Goal: Task Accomplishment & Management: Use online tool/utility

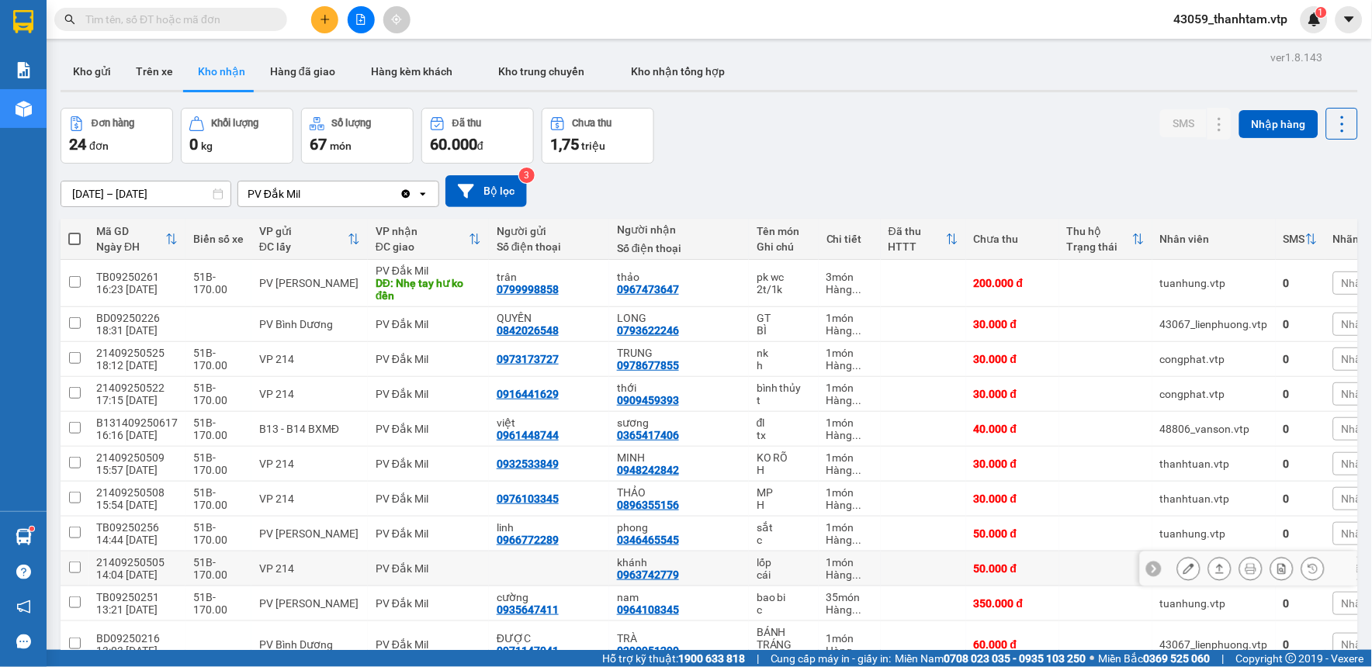
scroll to position [86, 0]
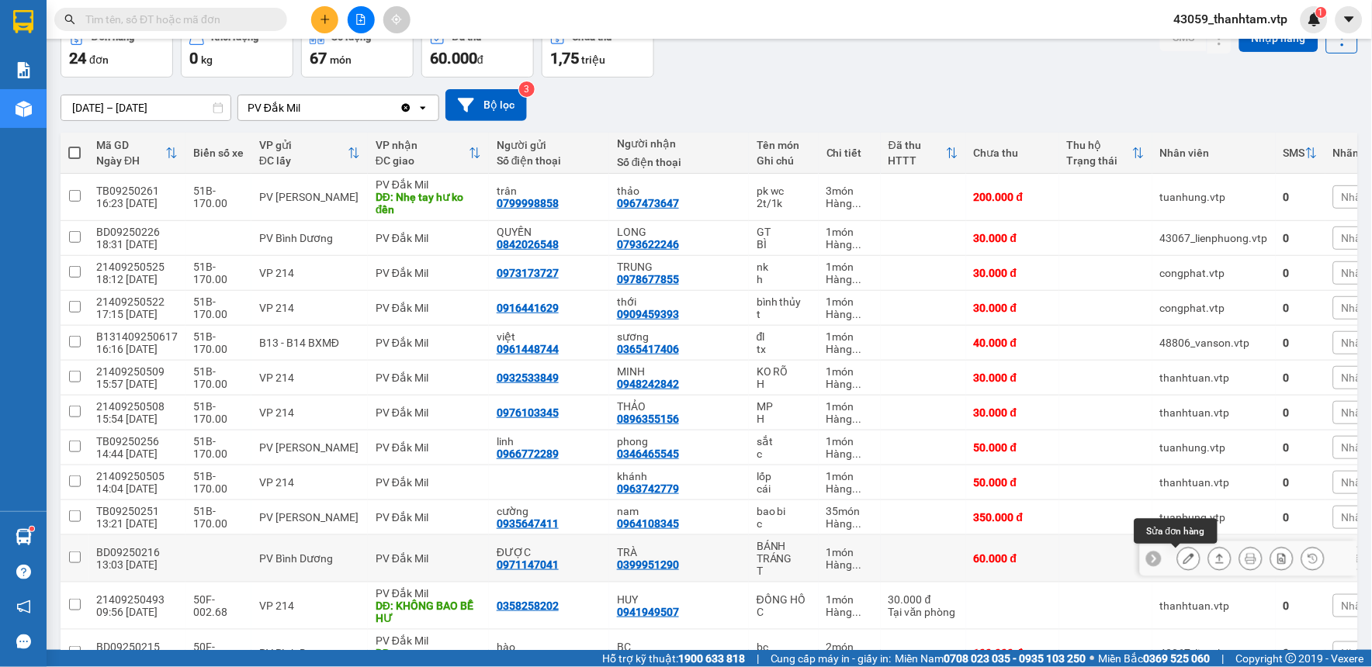
click at [1184, 560] on icon at bounding box center [1189, 558] width 11 height 11
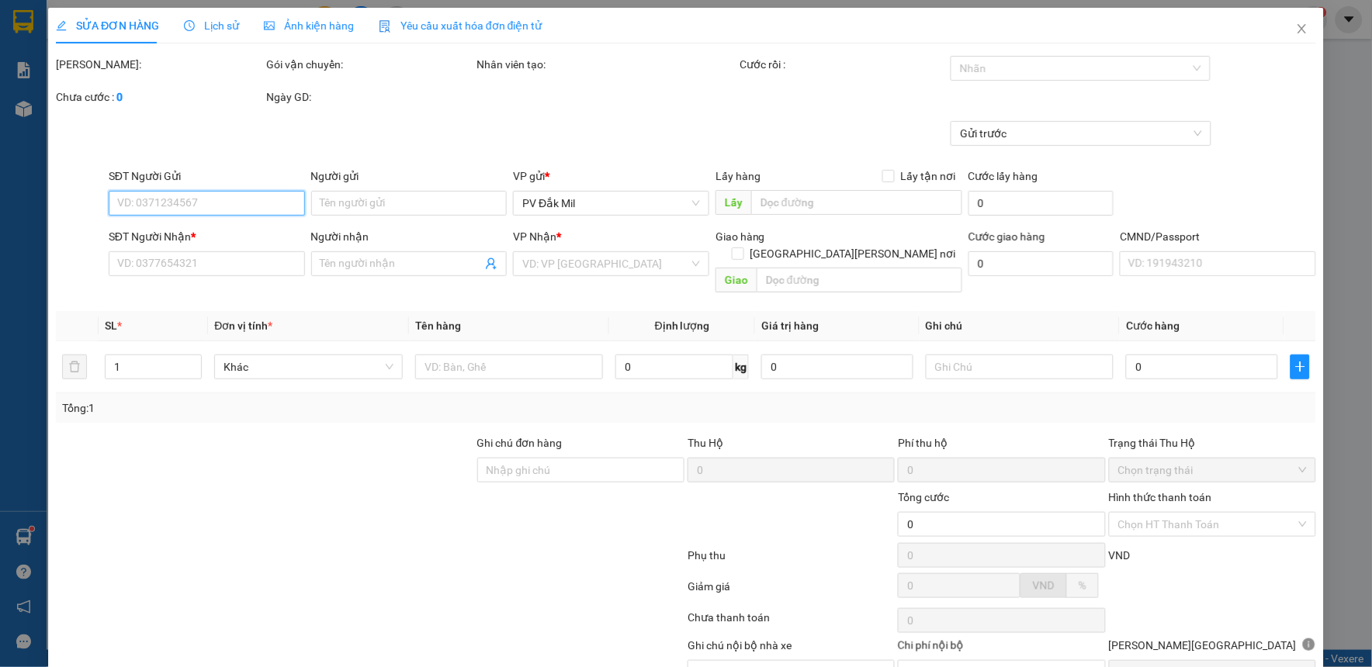
type input "3.000"
type input "0971147041"
type input "ĐƯỢC"
type input "0399951290"
type input "TRÀ"
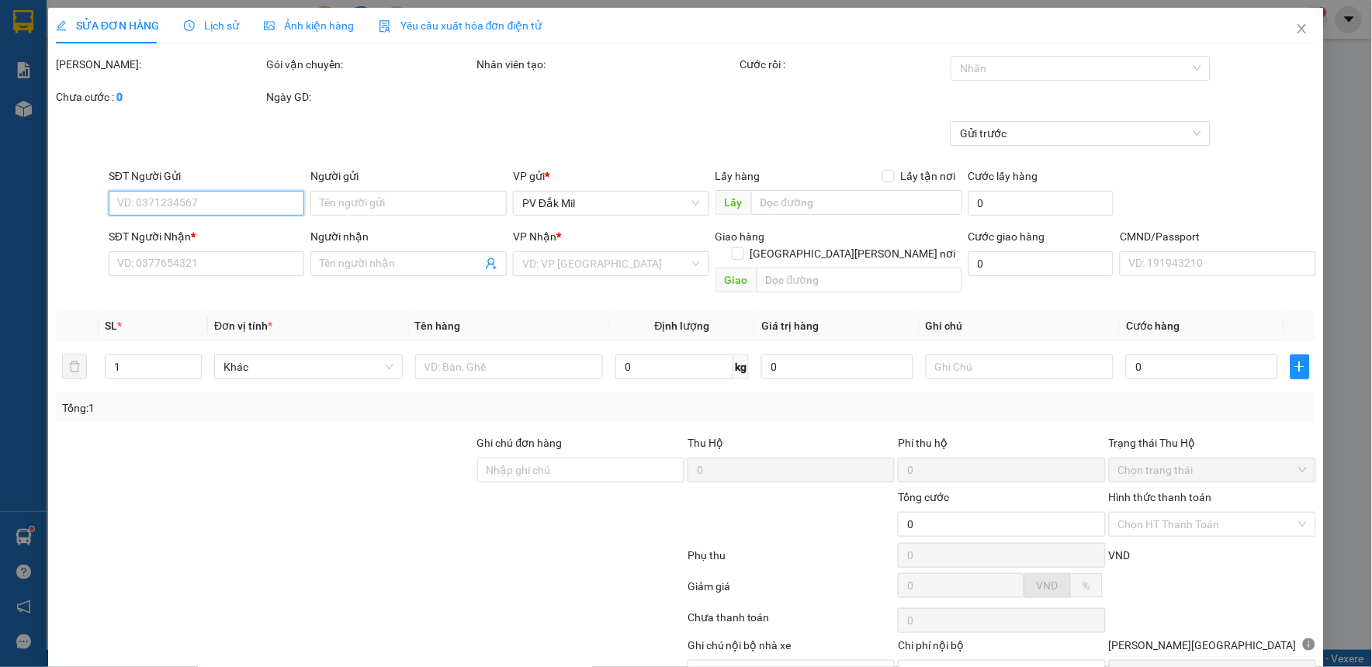
type input "60.000"
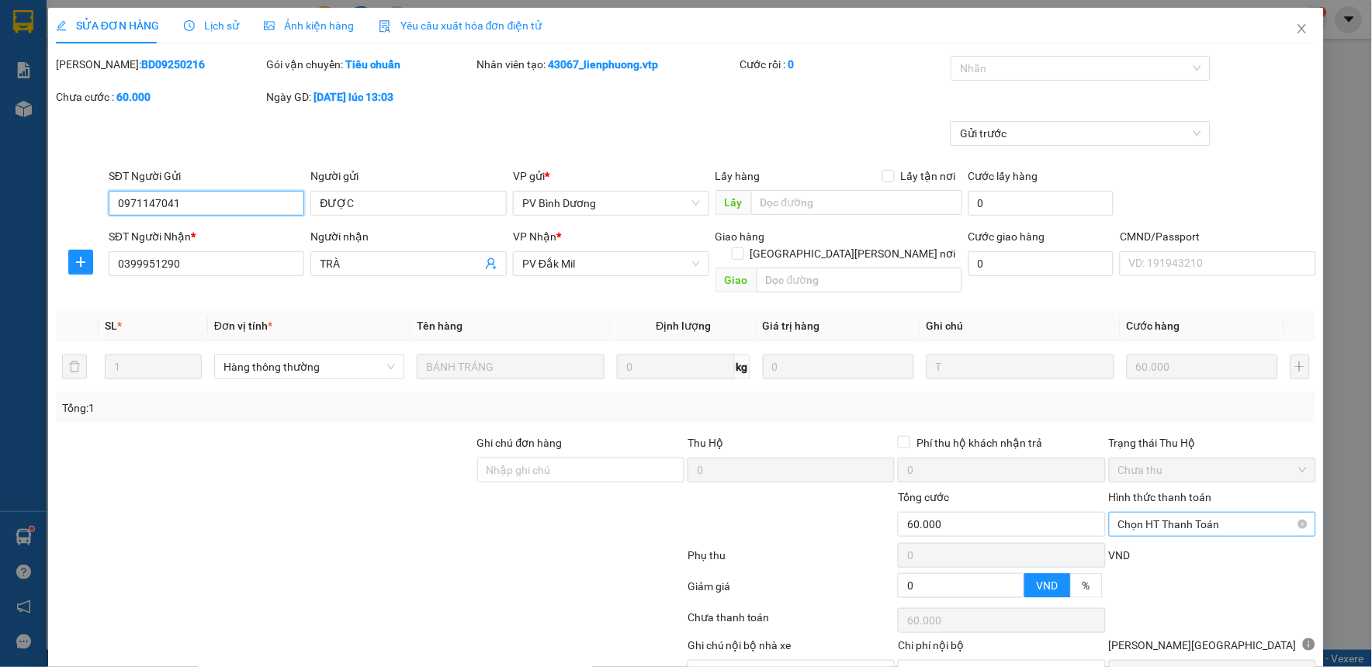
click at [1177, 515] on span "Chọn HT Thanh Toán" at bounding box center [1212, 524] width 189 height 23
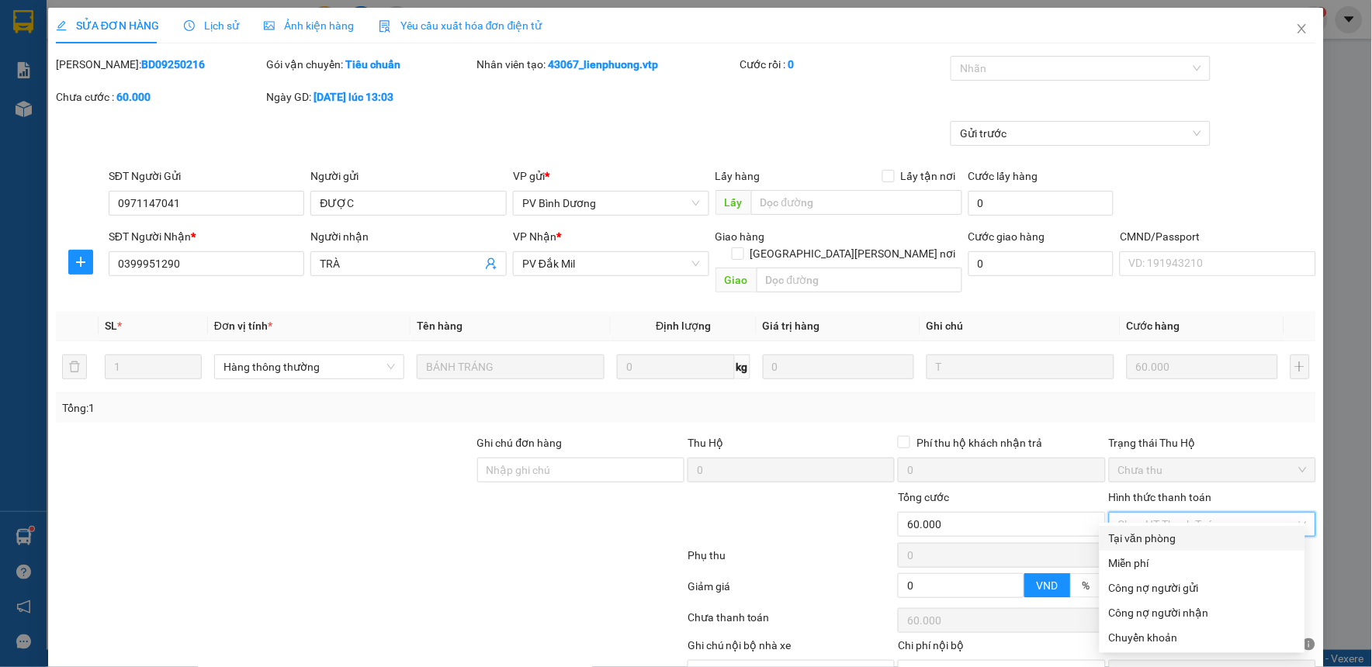
click at [1177, 536] on div "Tại văn phòng" at bounding box center [1202, 538] width 187 height 17
type input "0"
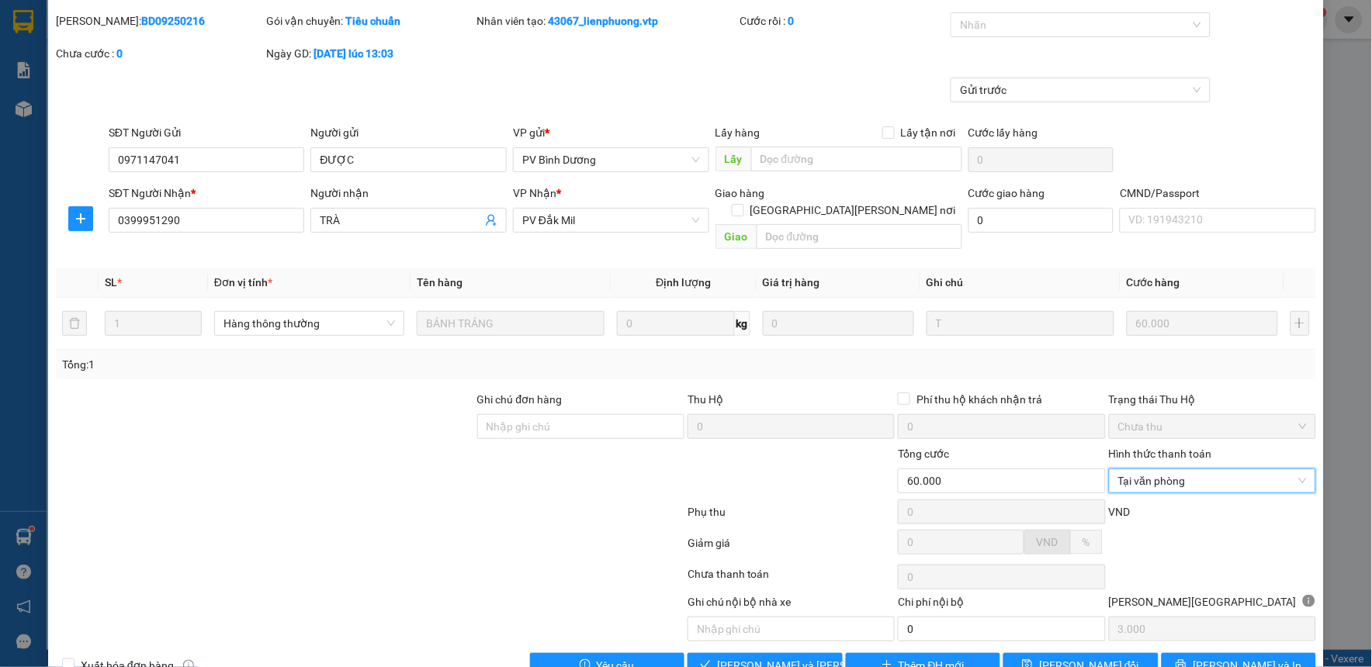
scroll to position [68, 0]
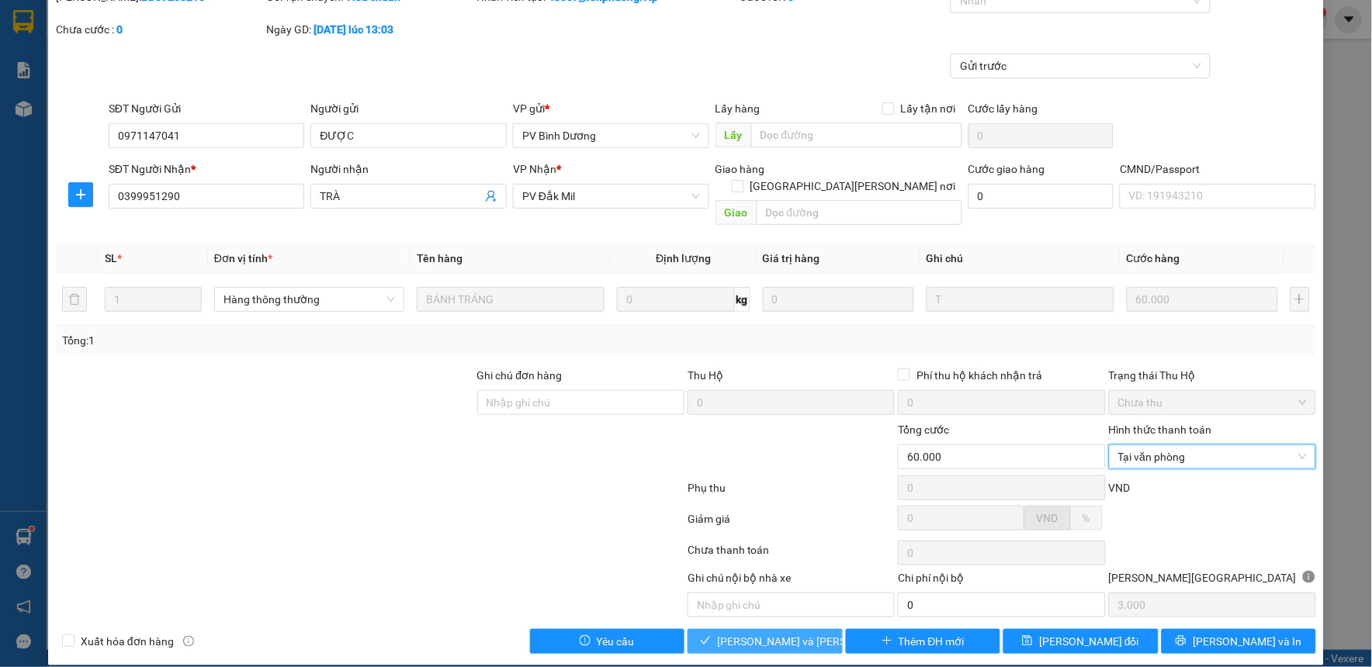
click at [726, 633] on span "[PERSON_NAME] và [PERSON_NAME] hàng" at bounding box center [822, 641] width 210 height 17
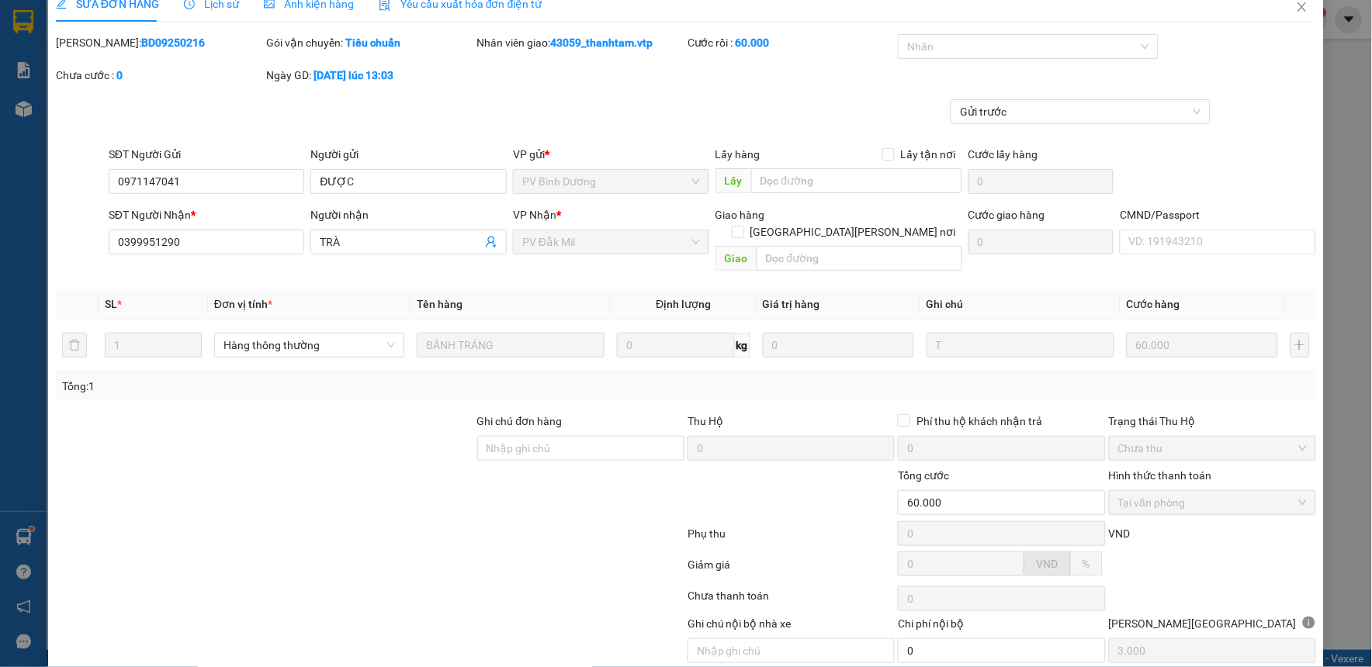
scroll to position [0, 0]
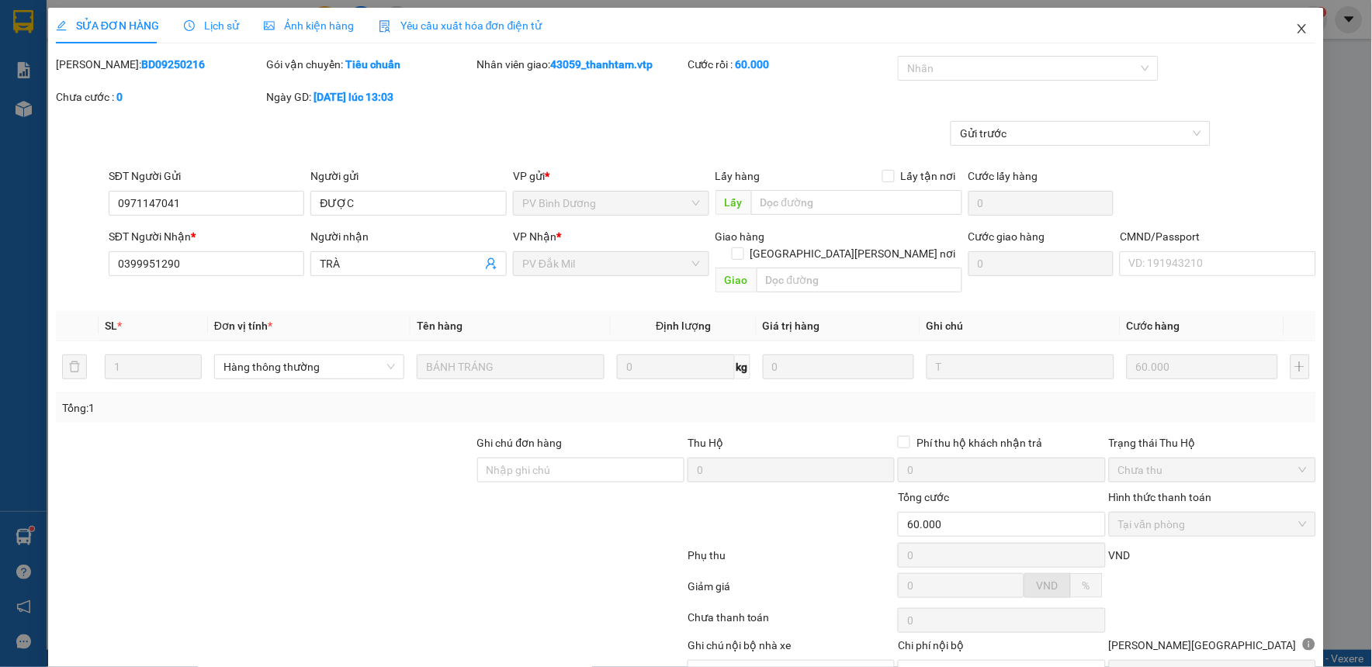
click at [1296, 29] on icon "close" at bounding box center [1302, 29] width 12 height 12
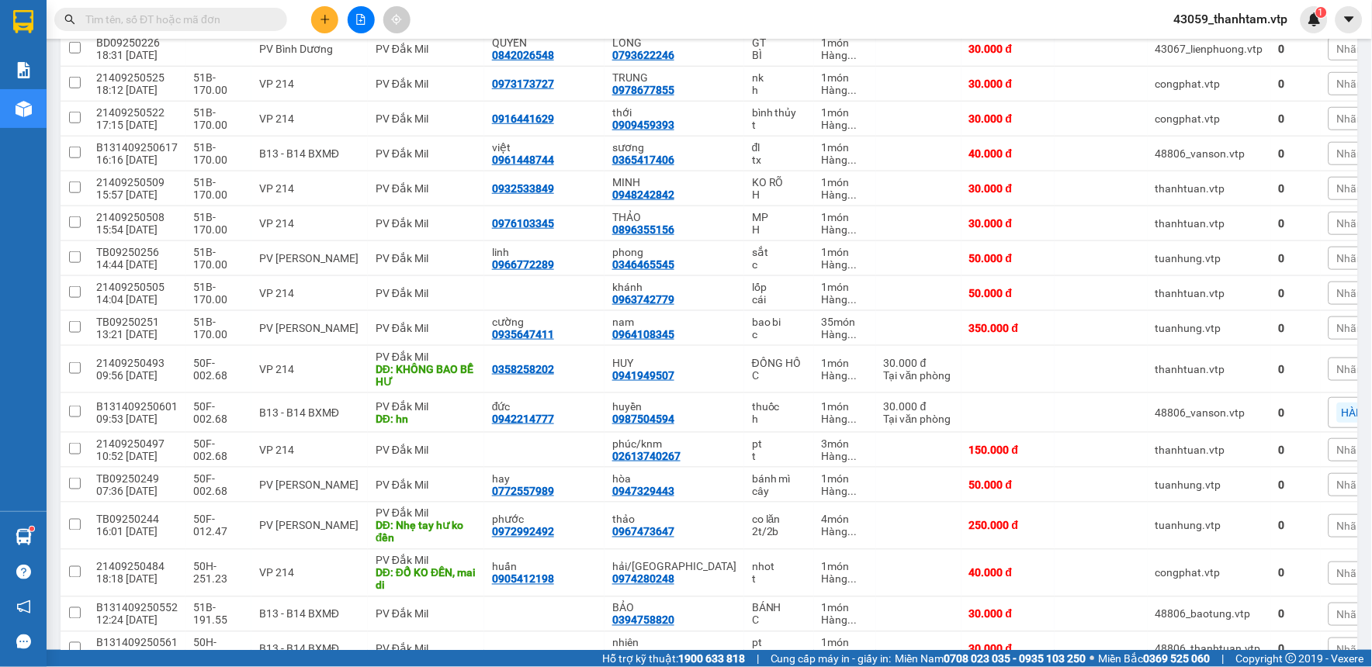
scroll to position [33, 0]
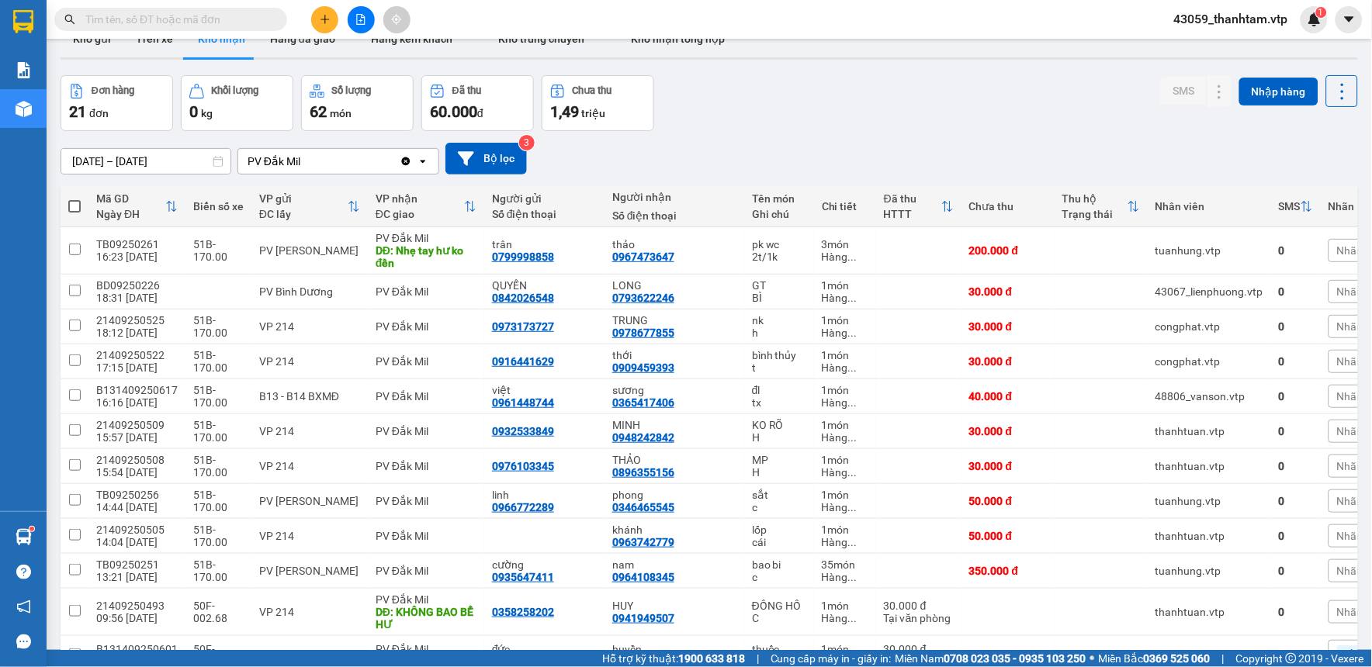
click at [158, 14] on input "text" at bounding box center [176, 19] width 183 height 17
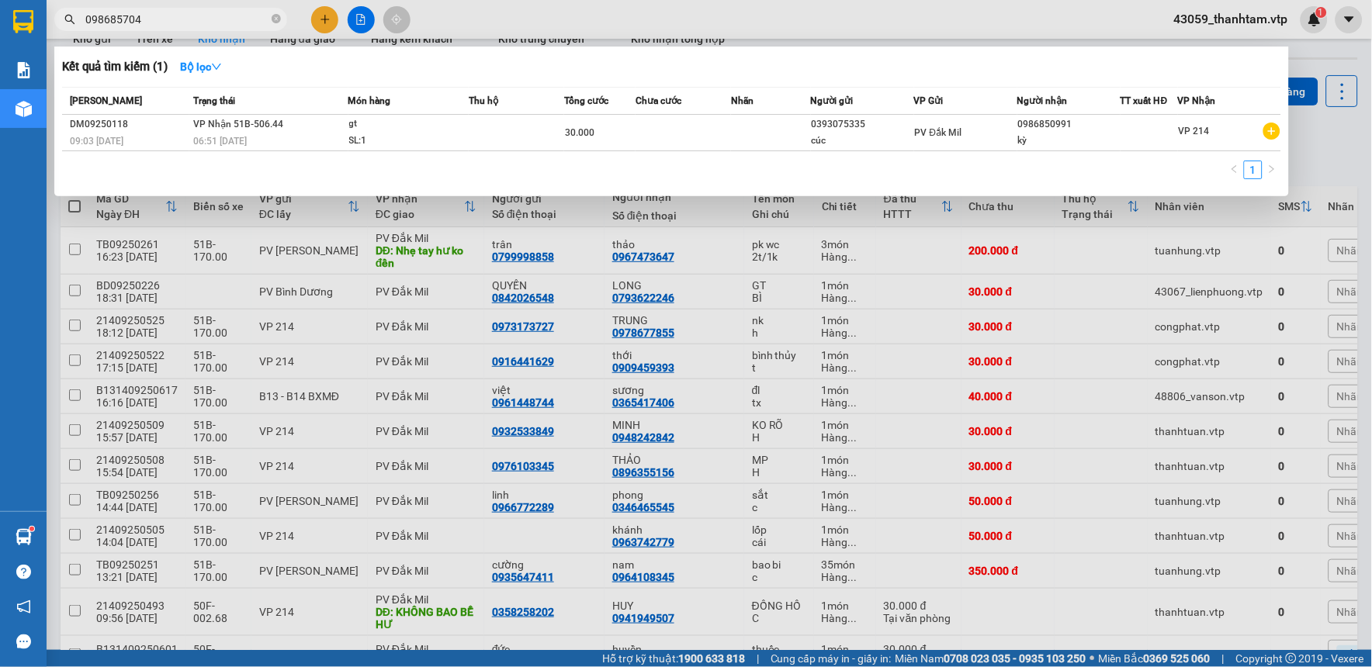
type input "0986857044"
click at [272, 20] on icon "close-circle" at bounding box center [276, 18] width 9 height 9
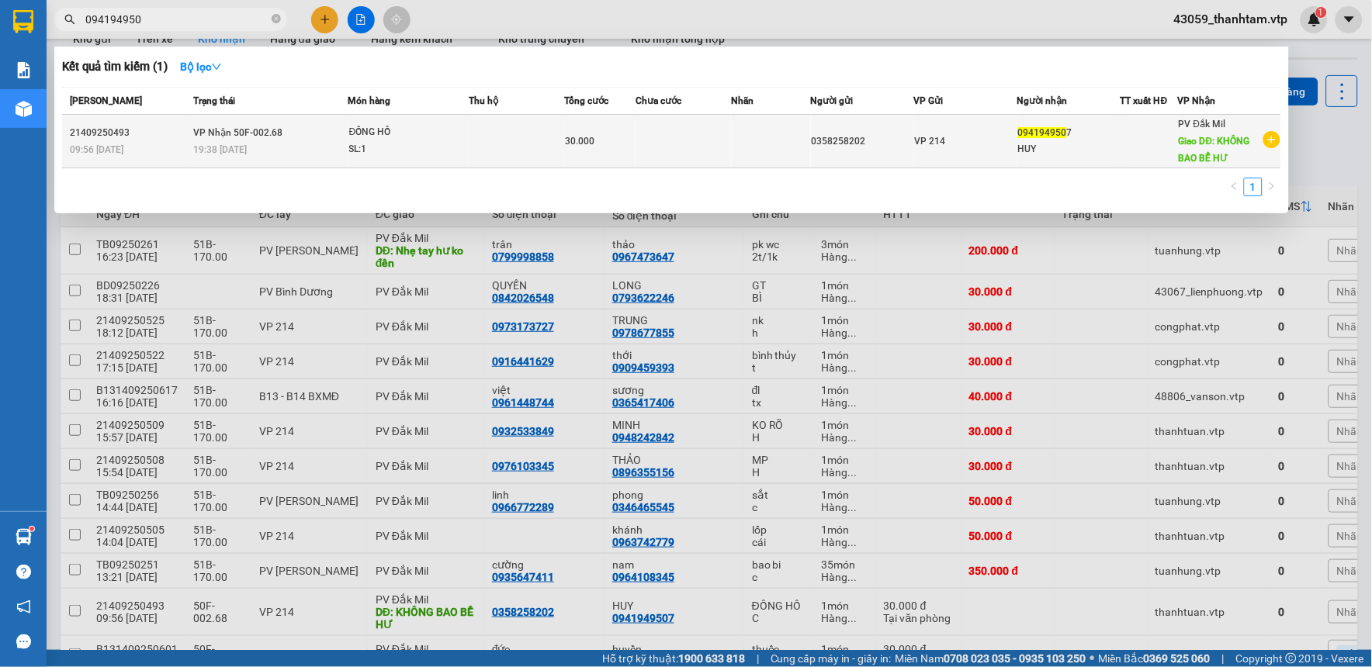
type input "094194950"
click at [397, 134] on div "ĐỒNG HỒ" at bounding box center [407, 132] width 116 height 17
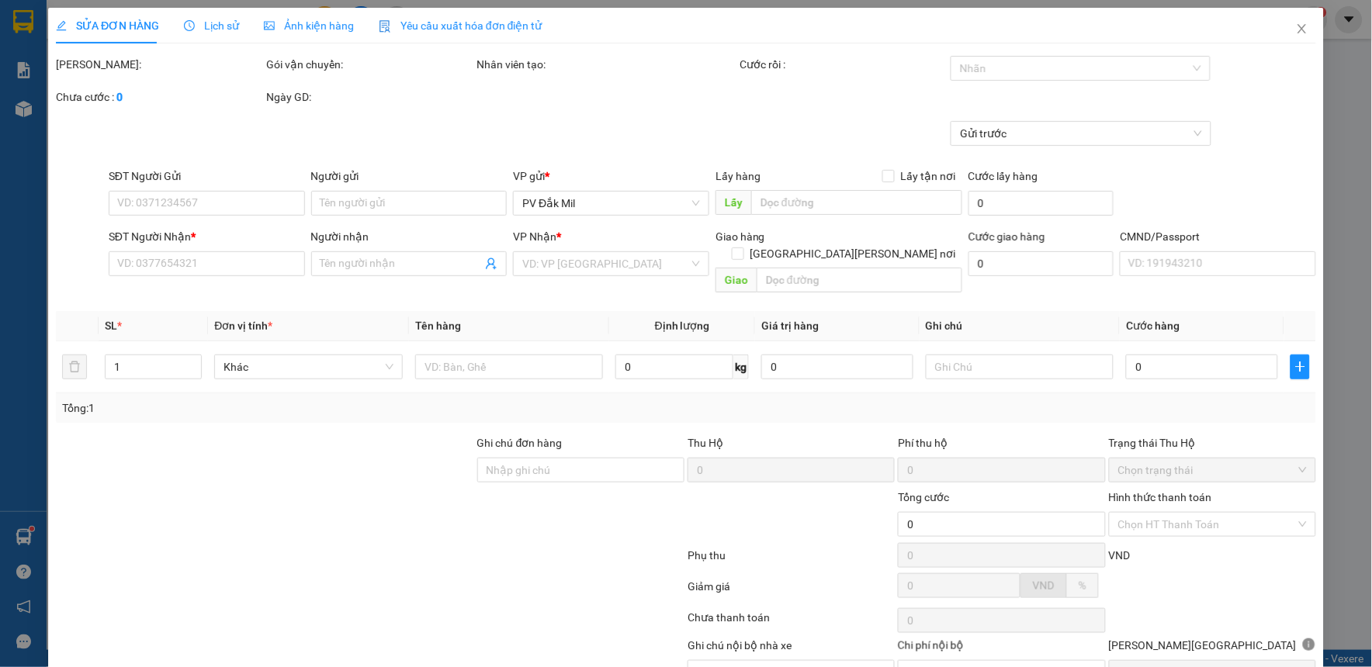
type input "0358258202"
type input "0941949507"
type input "HUY"
type input "KHÔNG BAO BỂ HƯ"
type input "30.000"
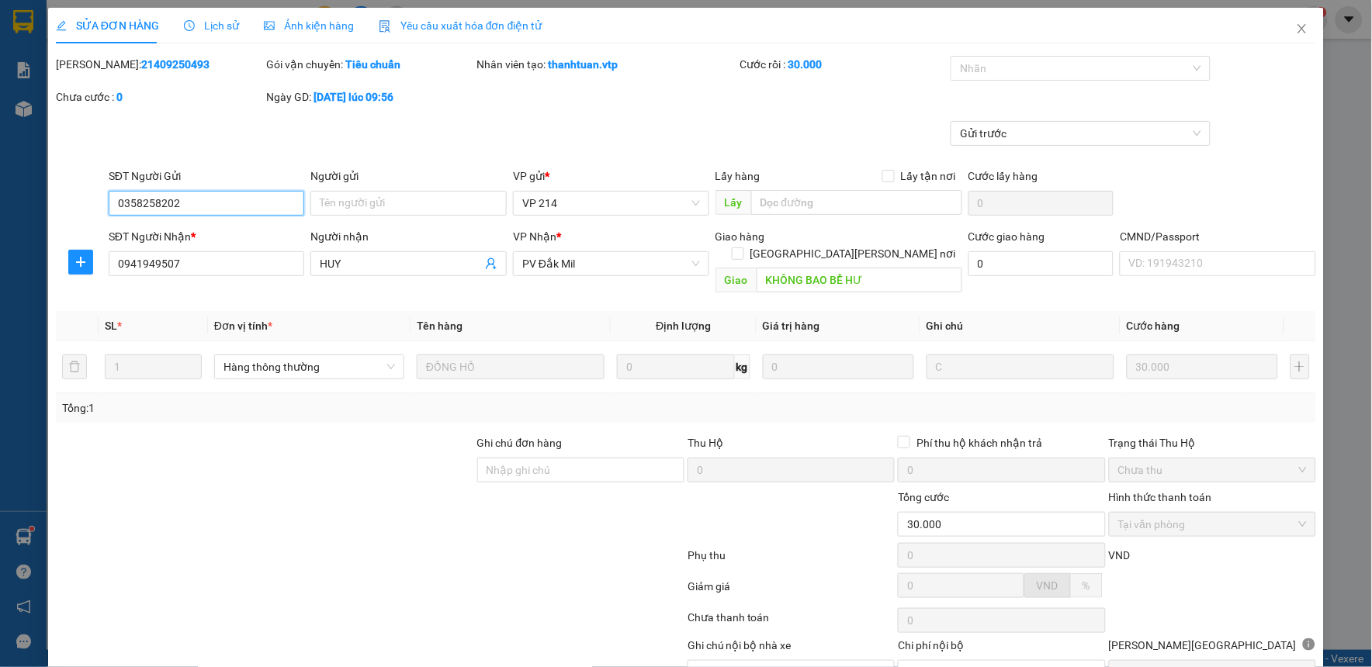
type input "1.500"
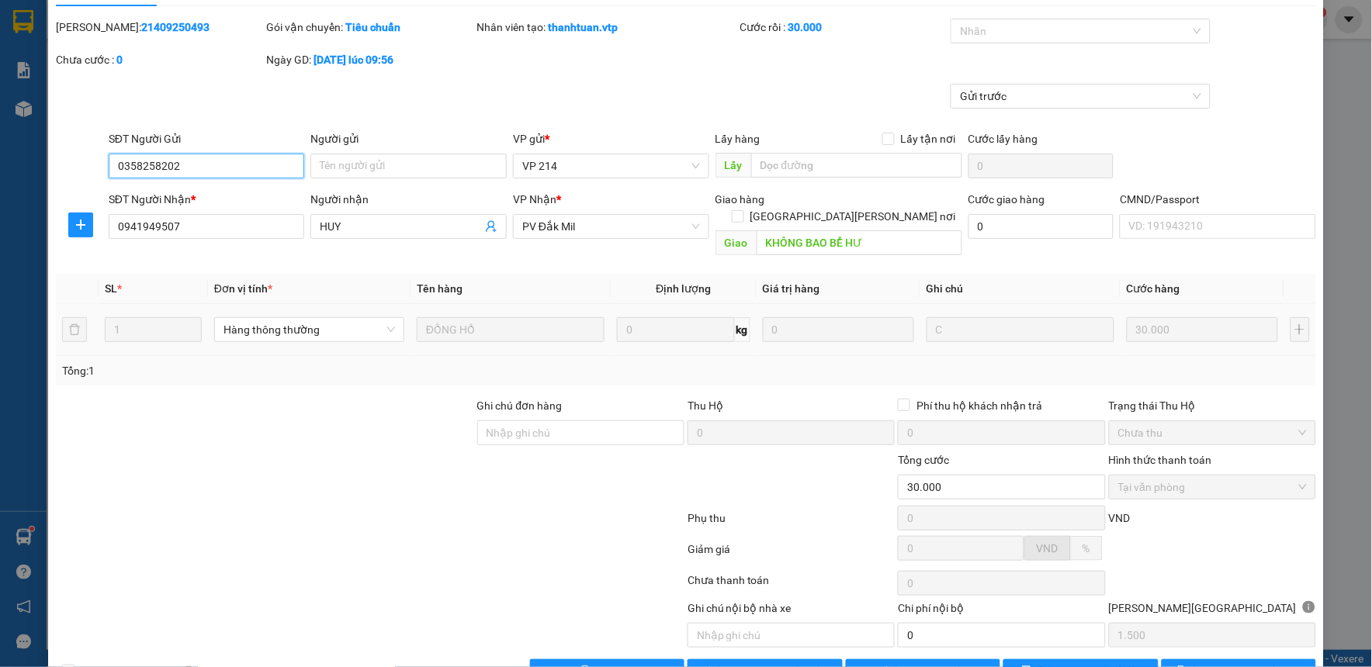
scroll to position [68, 0]
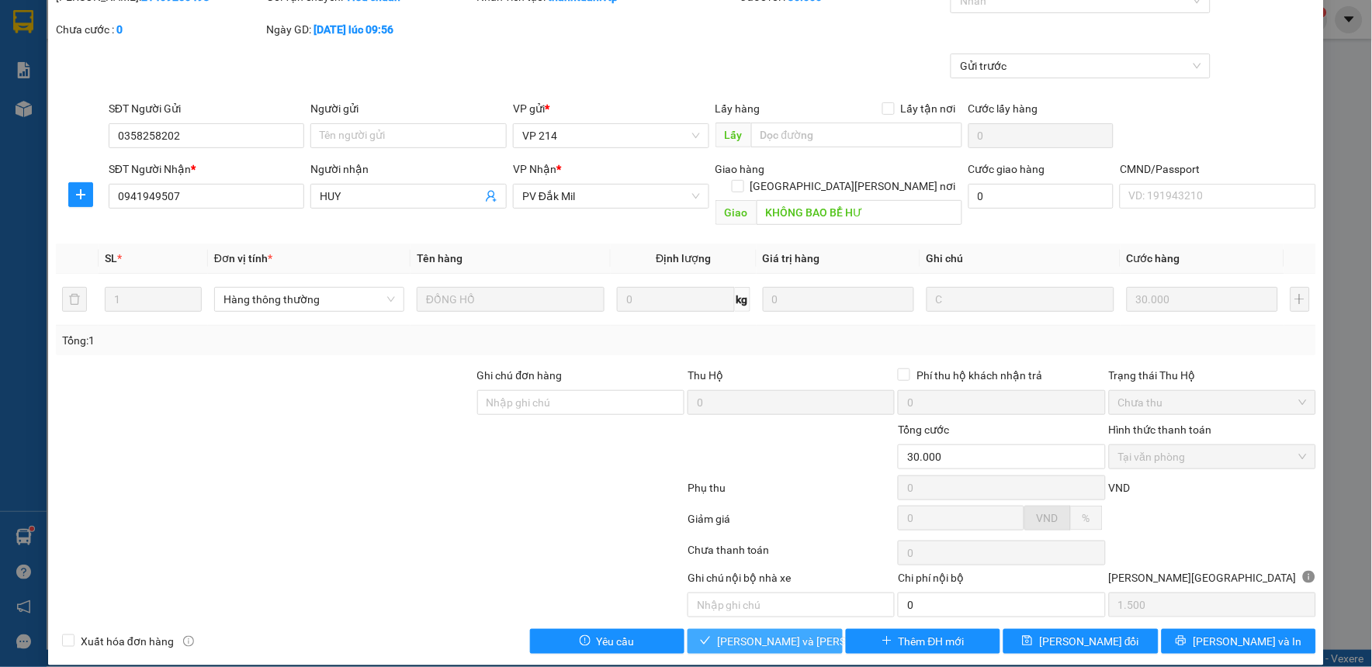
click at [742, 633] on span "[PERSON_NAME] và [PERSON_NAME] hàng" at bounding box center [822, 641] width 210 height 17
